Goal: Task Accomplishment & Management: Manage account settings

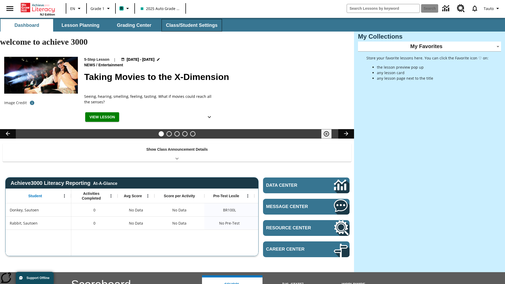
click at [191, 25] on button "Class/Student Settings" at bounding box center [192, 25] width 61 height 13
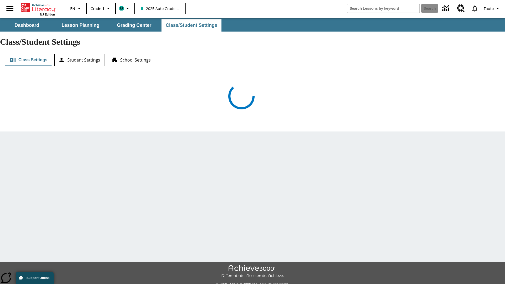
click at [79, 54] on button "Student Settings" at bounding box center [79, 60] width 50 height 13
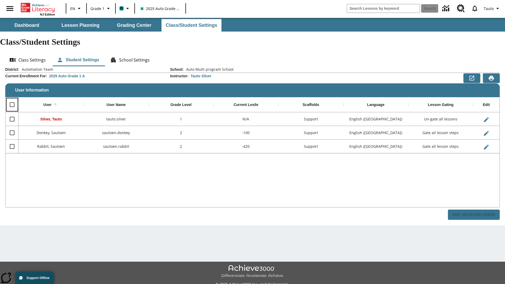
click at [12, 99] on input "Select all rows" at bounding box center [12, 104] width 11 height 11
checkbox input "true"
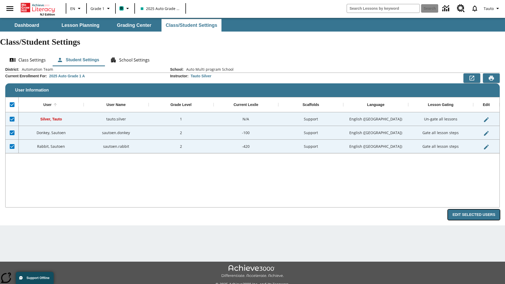
click at [476, 210] on button "Edit Selected Users" at bounding box center [474, 215] width 52 height 10
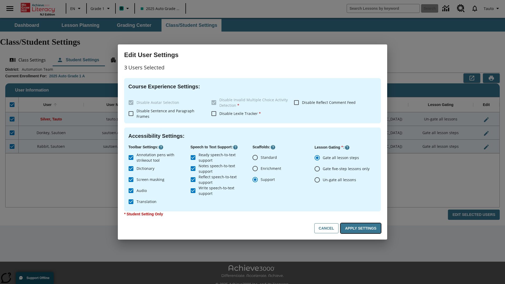
click at [362, 228] on button "Apply Settings" at bounding box center [361, 228] width 40 height 10
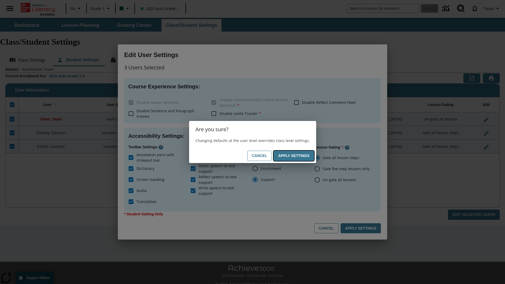
click at [295, 156] on button "Apply Settings" at bounding box center [294, 156] width 40 height 10
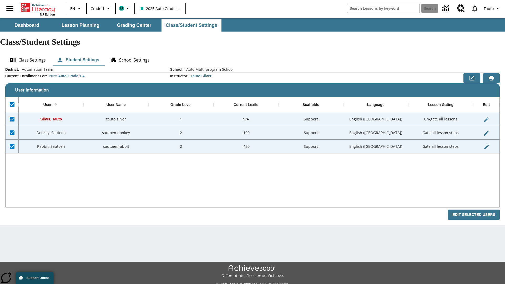
checkbox input "false"
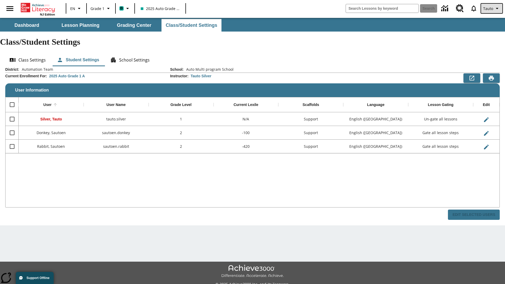
click at [492, 8] on span "Tauto" at bounding box center [488, 9] width 10 height 6
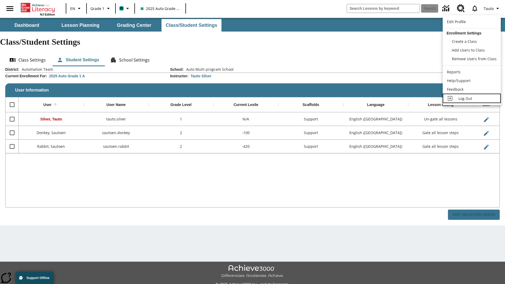
click at [472, 98] on span "Log Out" at bounding box center [465, 98] width 14 height 5
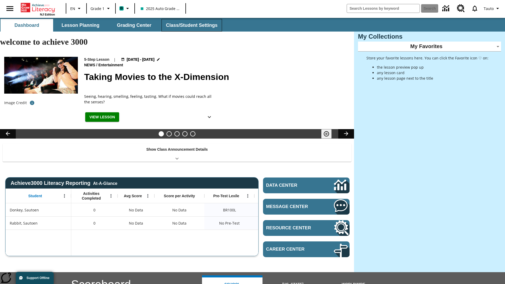
click at [191, 25] on button "Class/Student Settings" at bounding box center [192, 25] width 61 height 13
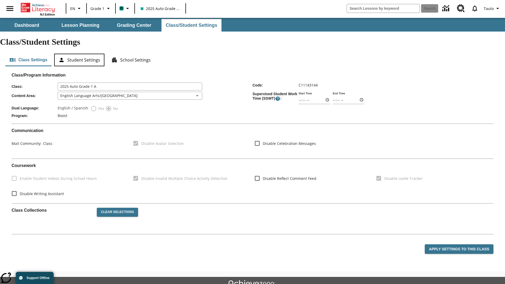
click at [79, 54] on button "Student Settings" at bounding box center [79, 60] width 50 height 13
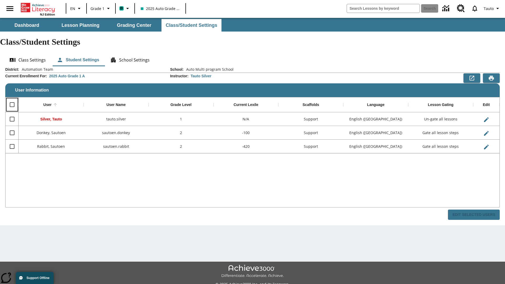
click at [12, 99] on input "Select all rows" at bounding box center [12, 104] width 11 height 11
checkbox input "true"
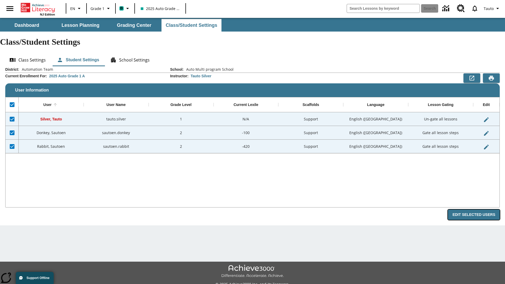
click at [476, 210] on button "Edit Selected Users" at bounding box center [474, 215] width 52 height 10
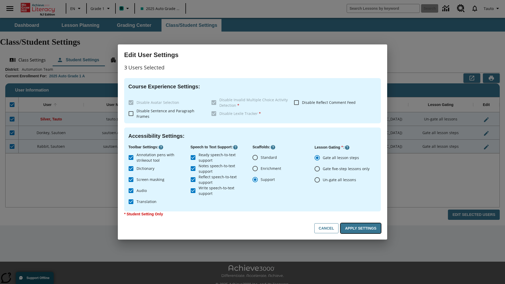
click at [362, 228] on button "Apply Settings" at bounding box center [361, 228] width 40 height 10
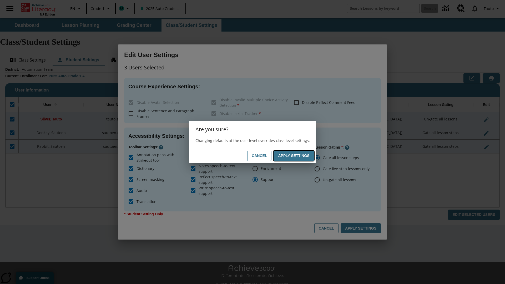
click at [295, 156] on button "Apply Settings" at bounding box center [294, 156] width 40 height 10
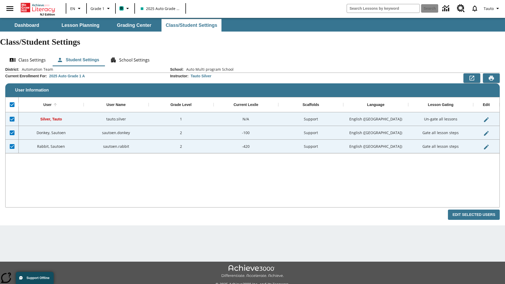
checkbox input "false"
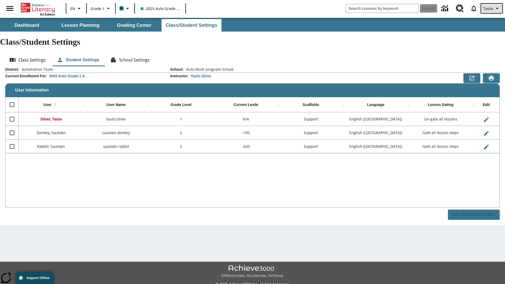
click at [492, 8] on span "Tauto" at bounding box center [488, 9] width 10 height 6
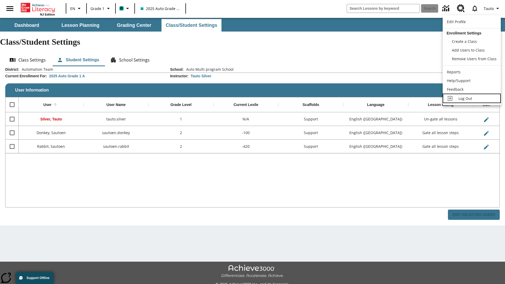
click at [472, 98] on span "Log Out" at bounding box center [465, 98] width 14 height 5
